Goal: Find specific page/section

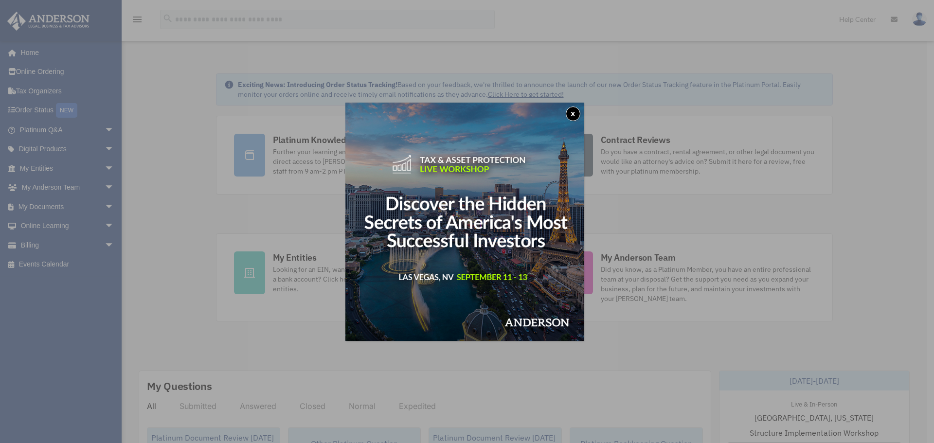
click at [574, 115] on button "x" at bounding box center [573, 114] width 15 height 15
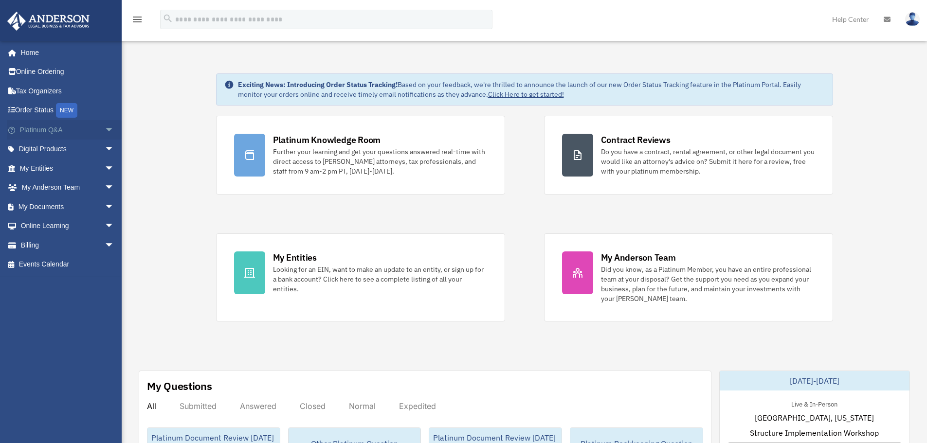
click at [105, 130] on span "arrow_drop_down" at bounding box center [114, 130] width 19 height 20
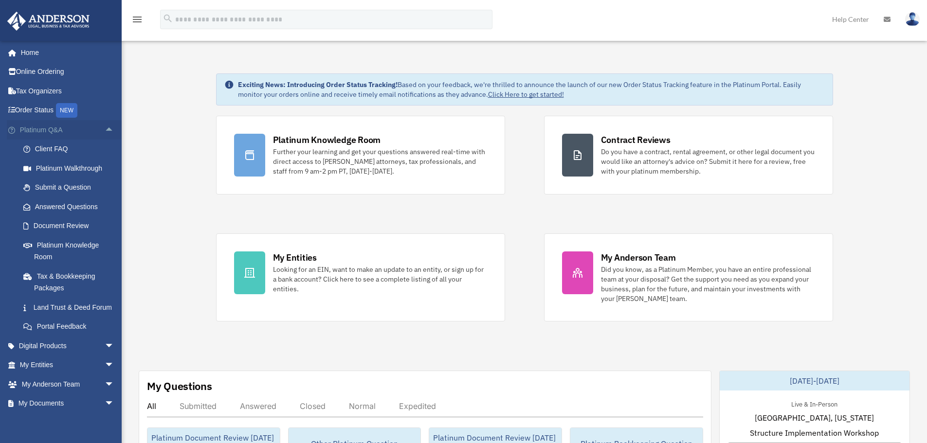
click at [105, 134] on span "arrow_drop_up" at bounding box center [114, 130] width 19 height 20
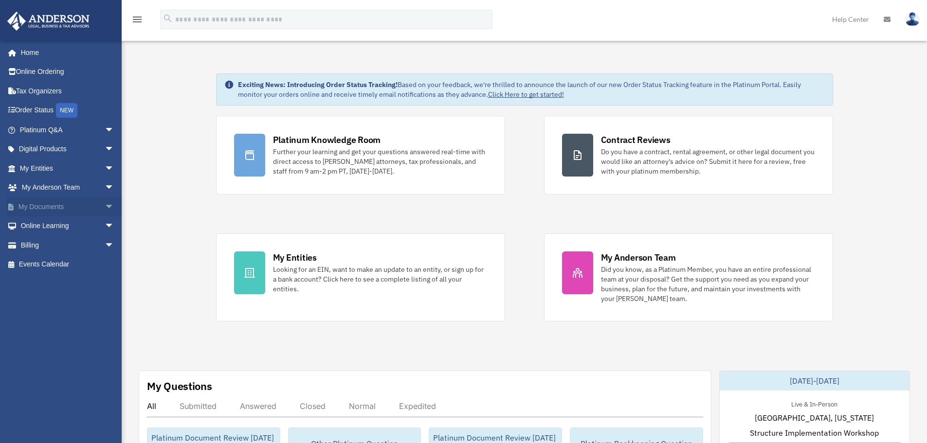
click at [105, 210] on span "arrow_drop_down" at bounding box center [114, 207] width 19 height 20
drag, startPoint x: 36, startPoint y: 227, endPoint x: 50, endPoint y: 227, distance: 13.1
click at [37, 227] on link "Box" at bounding box center [71, 225] width 115 height 19
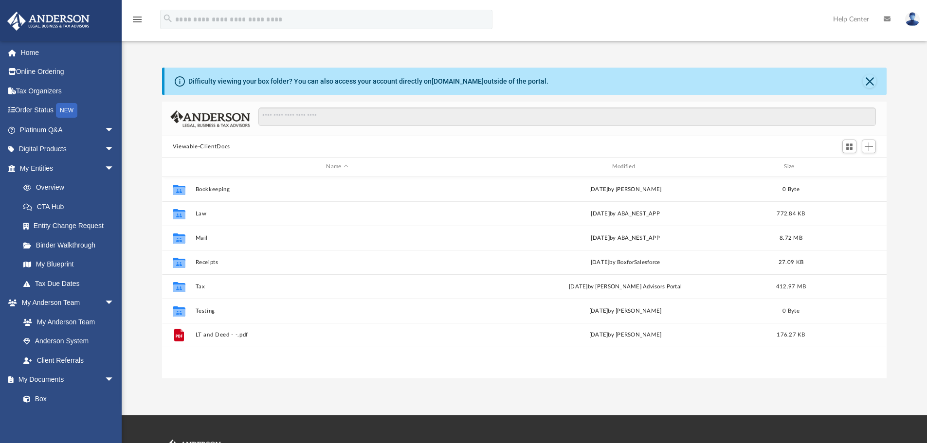
scroll to position [214, 717]
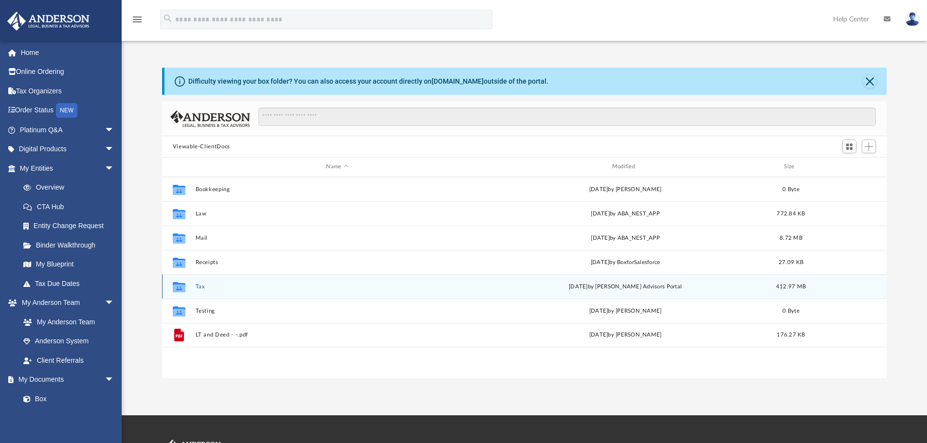
drag, startPoint x: 355, startPoint y: 284, endPoint x: 366, endPoint y: 283, distance: 11.3
click at [355, 285] on button "Tax" at bounding box center [337, 287] width 284 height 6
